Goal: Navigation & Orientation: Find specific page/section

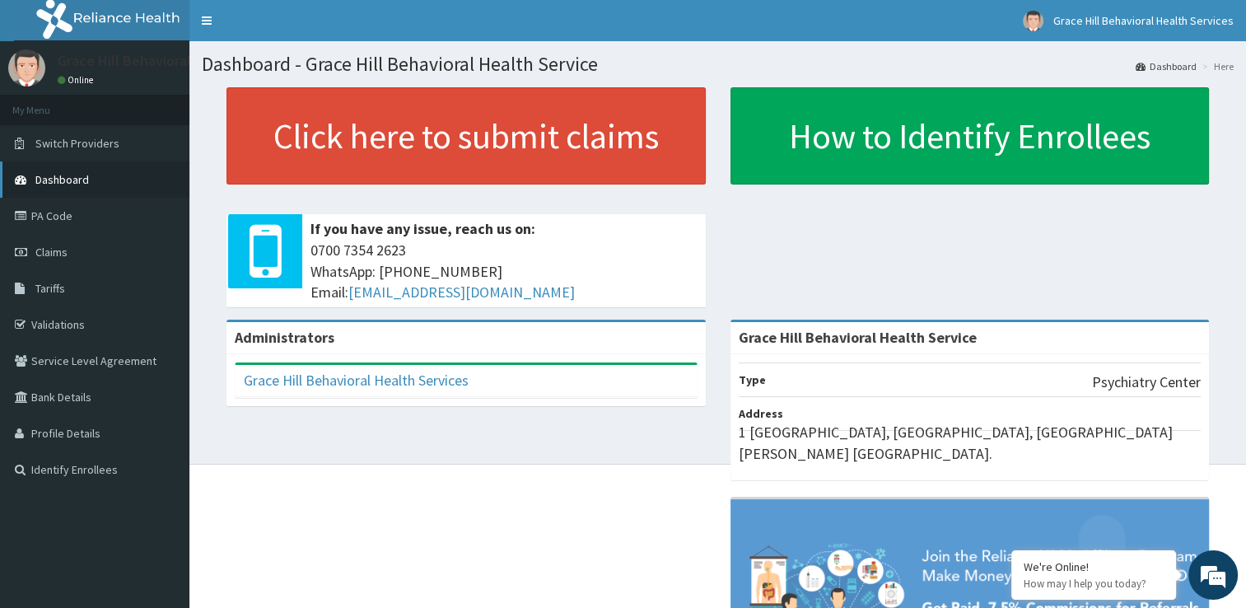
click at [96, 173] on link "Dashboard" at bounding box center [94, 179] width 189 height 36
click at [65, 245] on span "Claims" at bounding box center [51, 252] width 32 height 15
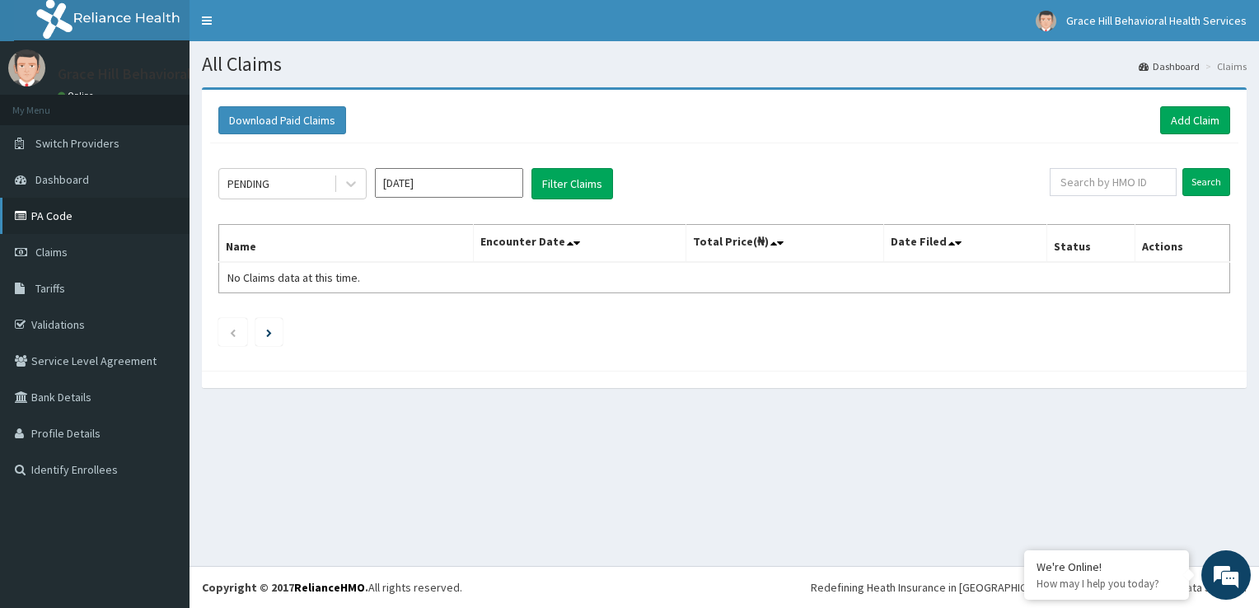
click at [63, 212] on link "PA Code" at bounding box center [94, 216] width 189 height 36
